Goal: Task Accomplishment & Management: Manage account settings

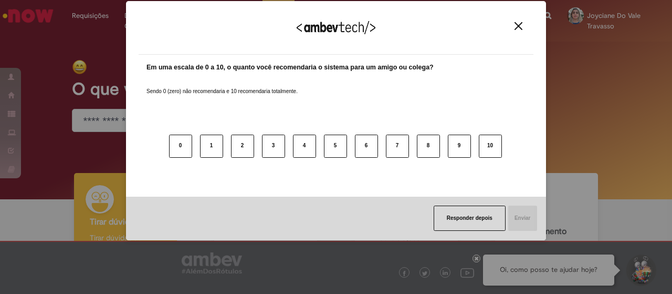
click at [523, 24] on button "Close" at bounding box center [519, 26] width 14 height 9
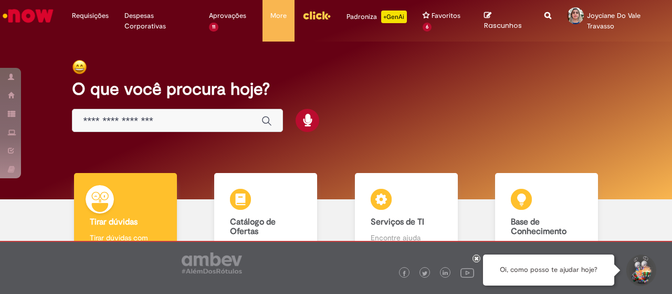
click at [180, 121] on input "Basta digitar aqui" at bounding box center [167, 121] width 168 height 12
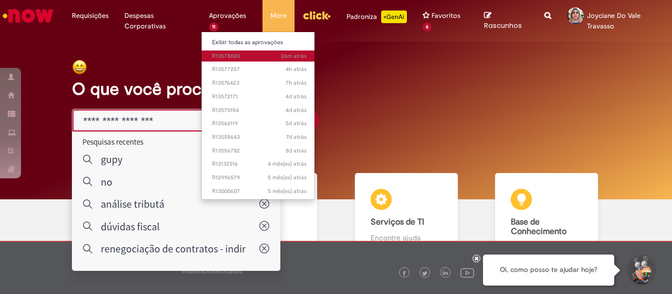
click at [217, 56] on span "26m atrás 26 minutos atrás R13578820" at bounding box center [259, 56] width 95 height 8
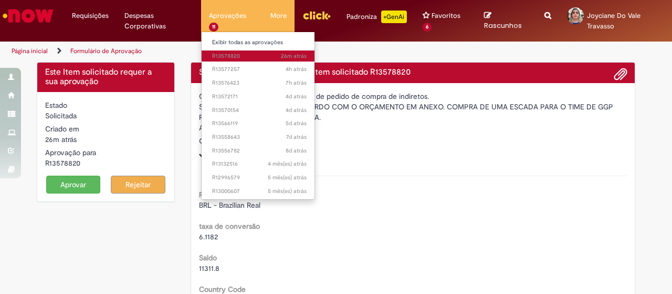
click at [272, 60] on link "26m atrás 26 minutos atrás R13578820" at bounding box center [260, 56] width 116 height 12
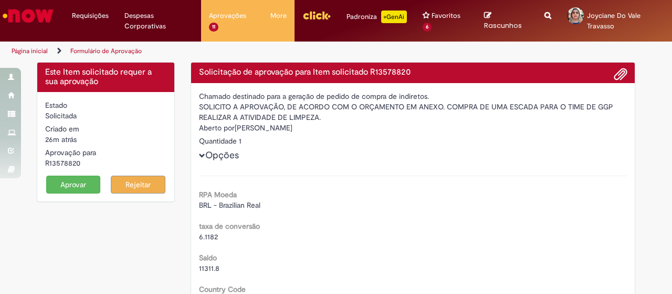
click at [67, 187] on button "Aprovar" at bounding box center [73, 184] width 55 height 18
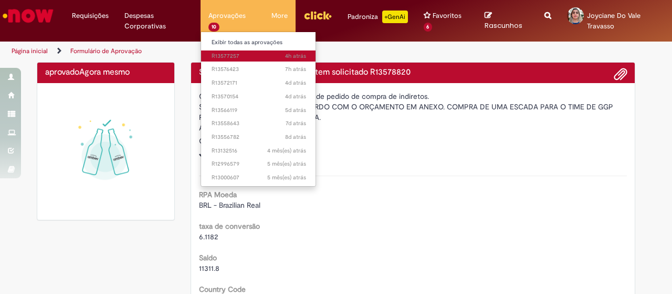
click at [230, 59] on span "4h atrás 4 horas atrás R13577257" at bounding box center [259, 56] width 95 height 8
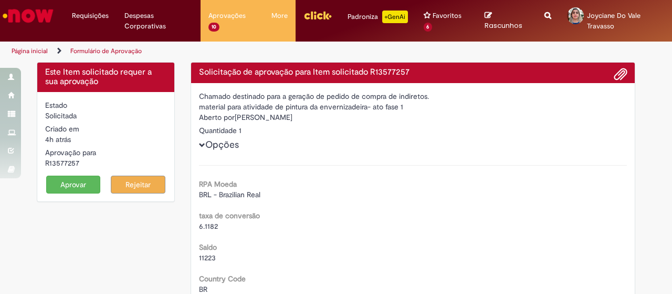
click at [79, 183] on button "Aprovar" at bounding box center [73, 184] width 55 height 18
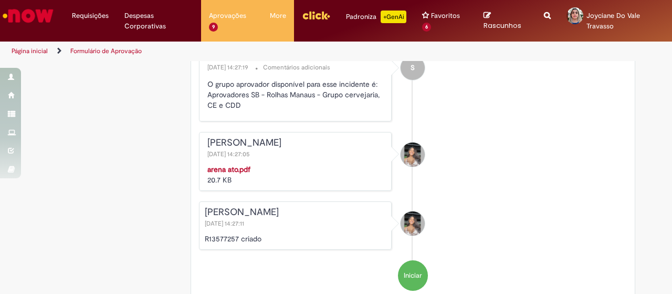
scroll to position [1705, 0]
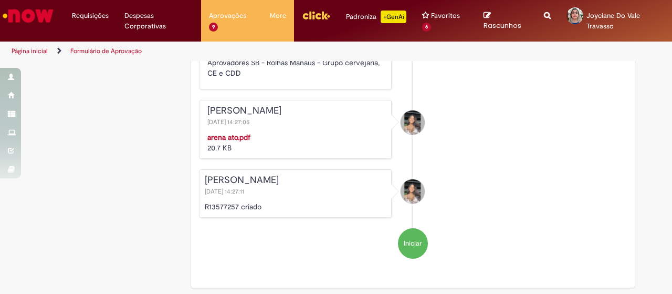
click at [235, 132] on strong "arena ato.pdf" at bounding box center [228, 136] width 43 height 9
click at [607, 121] on li "[PERSON_NAME] [DATE] 14:27:05 arena ato.pdf 20.7 KB" at bounding box center [413, 129] width 429 height 59
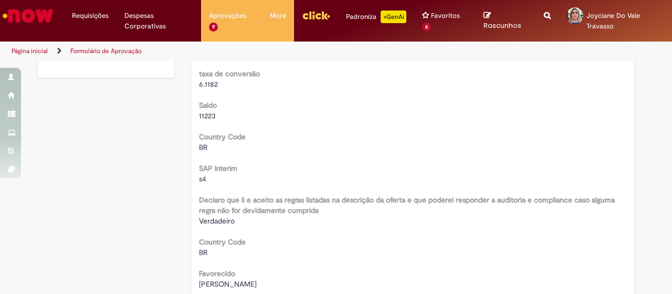
scroll to position [0, 0]
